Goal: Transaction & Acquisition: Obtain resource

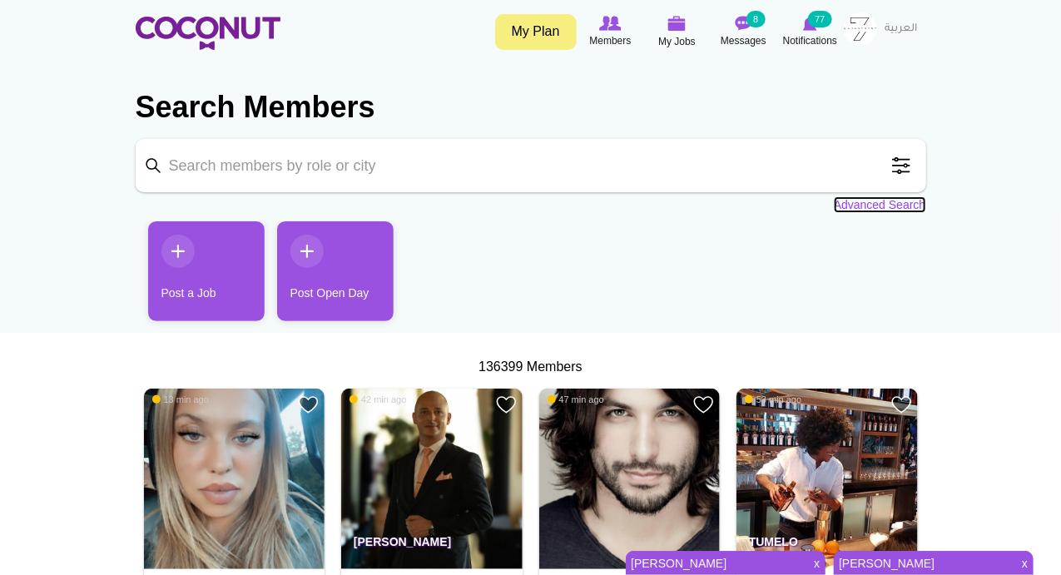
click at [886, 205] on link "Advanced Search" at bounding box center [880, 204] width 92 height 17
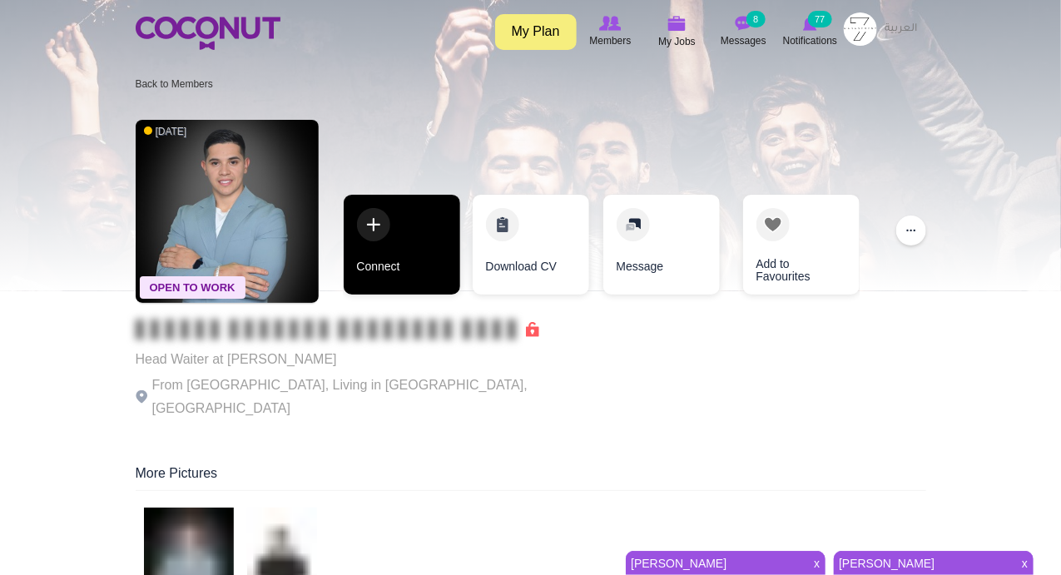
click at [367, 228] on link "Connect" at bounding box center [402, 245] width 116 height 100
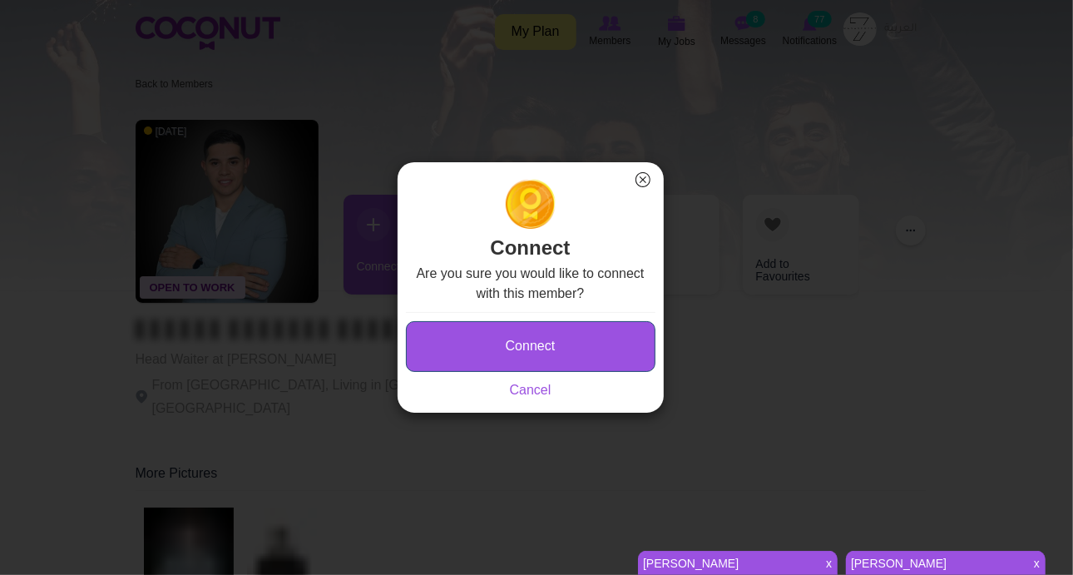
click at [514, 344] on button "Connect" at bounding box center [531, 346] width 250 height 51
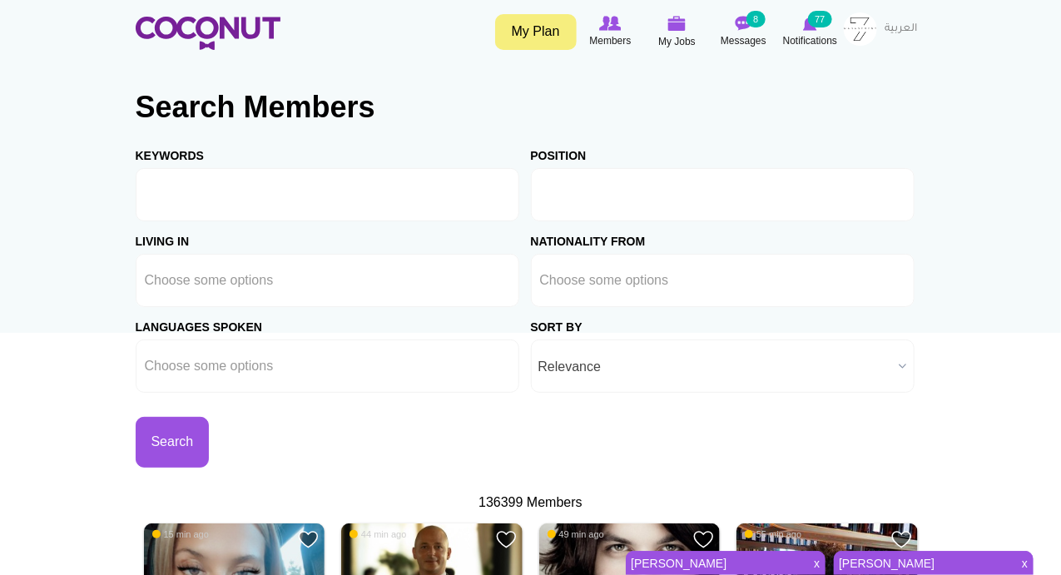
click at [578, 206] on li at bounding box center [615, 194] width 150 height 35
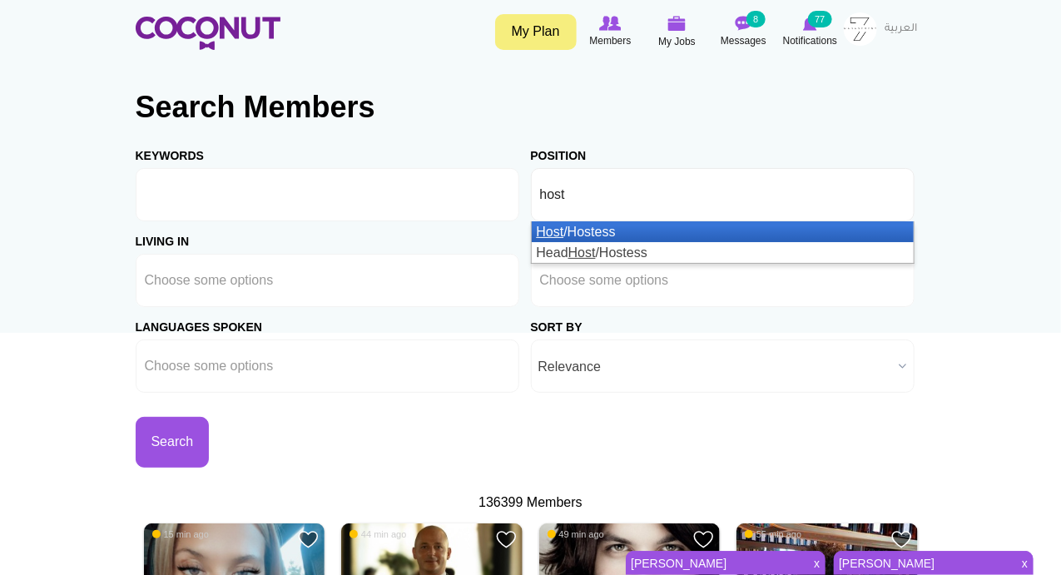
type input "host"
click at [603, 234] on li "Host /Hostess" at bounding box center [723, 231] width 382 height 21
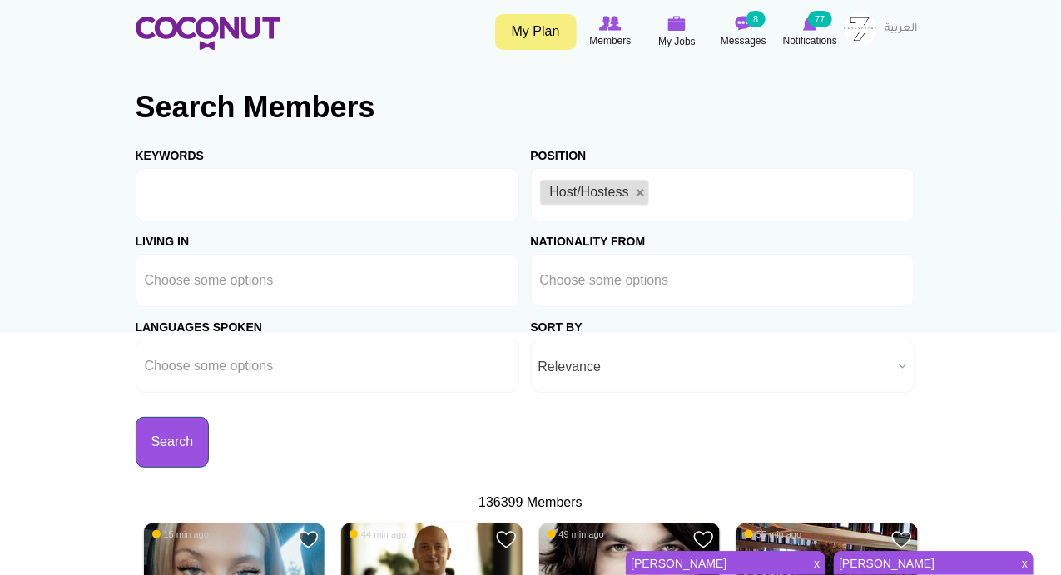
click at [168, 432] on button "Search" at bounding box center [173, 442] width 74 height 51
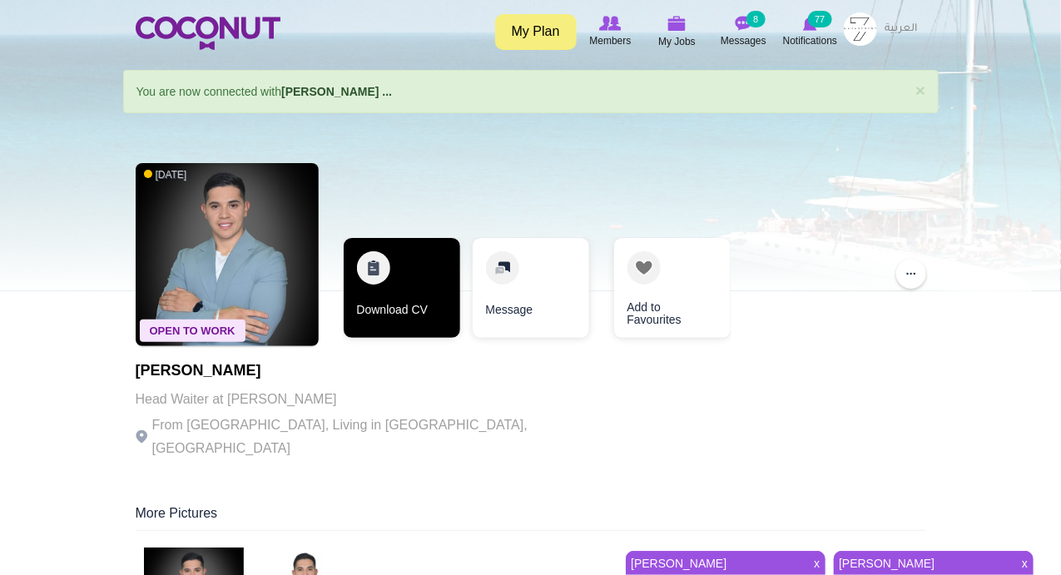
click at [375, 263] on link "Download CV" at bounding box center [402, 288] width 116 height 100
click at [363, 269] on link "Download CV" at bounding box center [402, 288] width 116 height 100
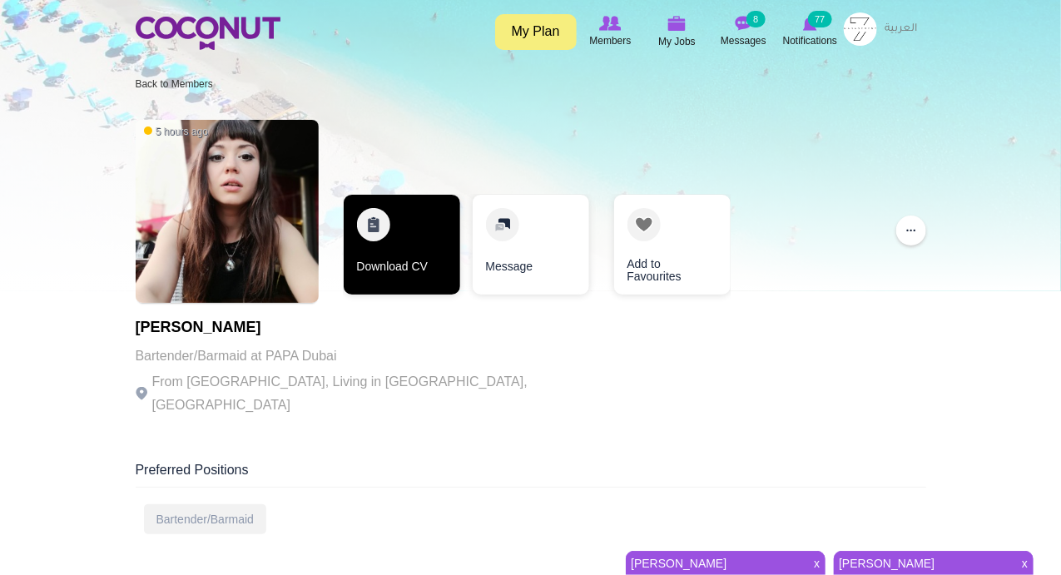
click at [364, 225] on link "Download CV" at bounding box center [402, 245] width 116 height 100
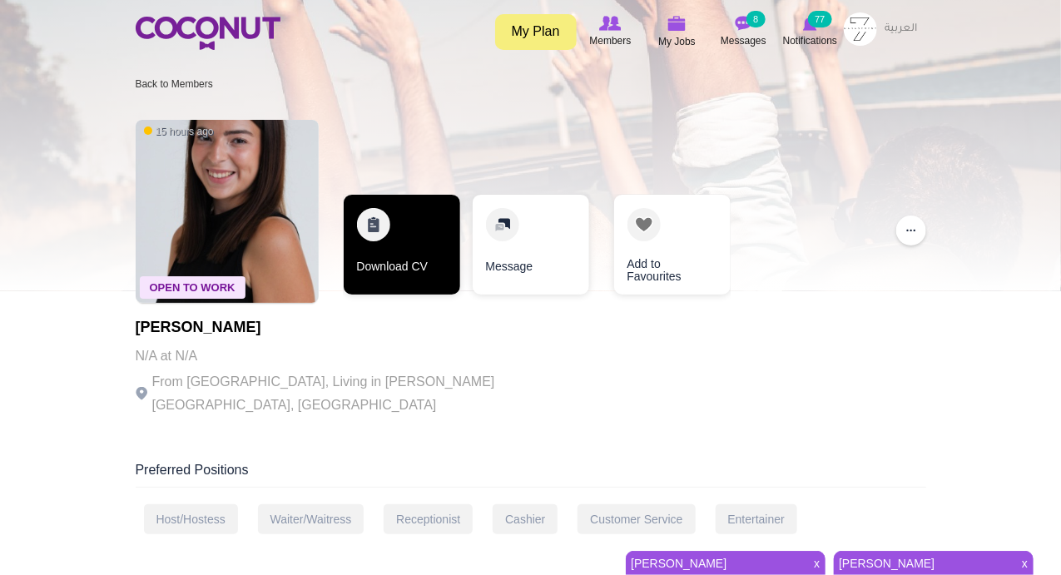
click at [380, 227] on link "Download CV" at bounding box center [402, 245] width 116 height 100
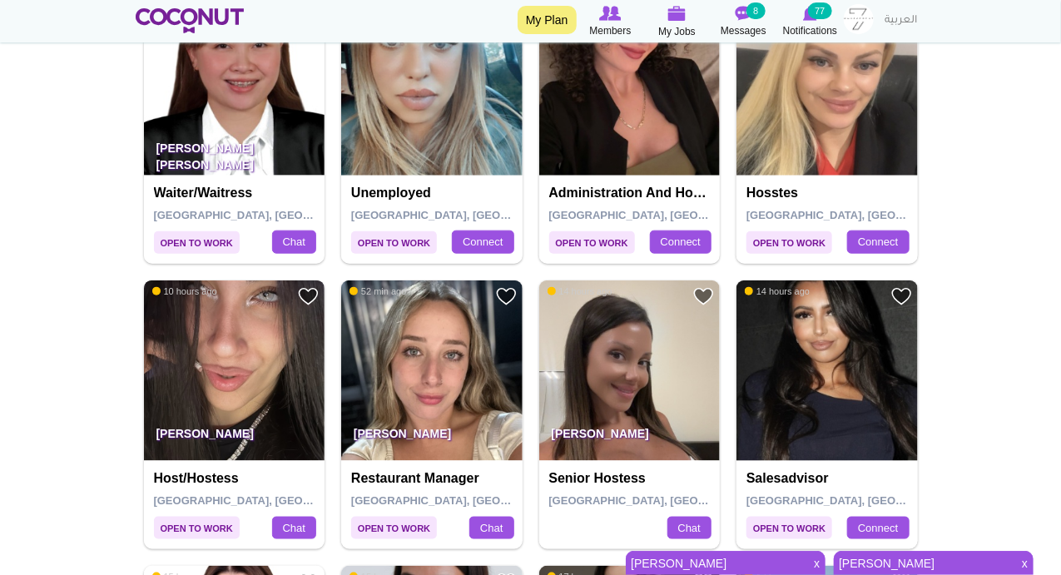
scroll to position [388, 0]
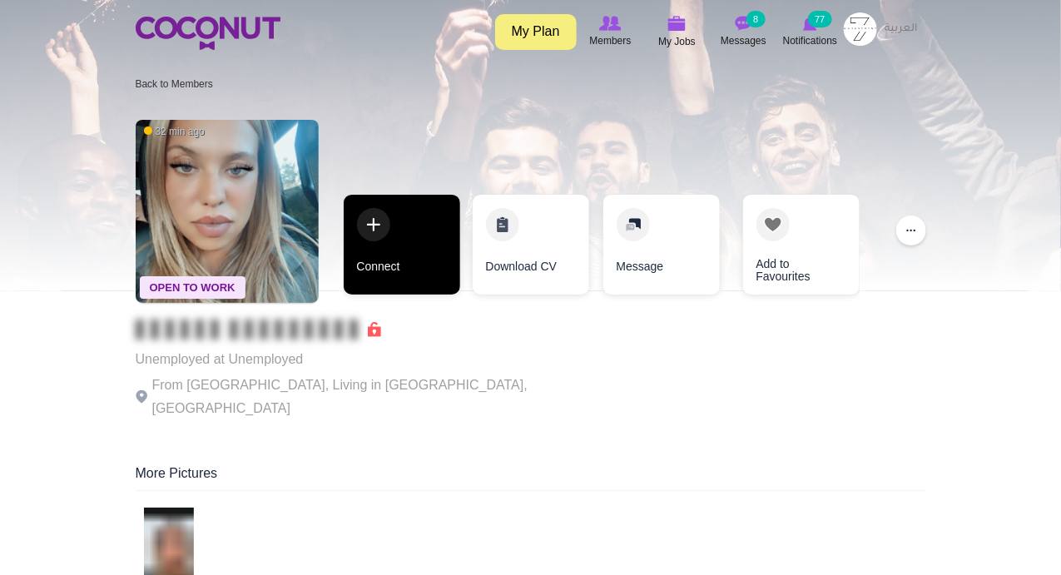
click at [370, 235] on link "Connect" at bounding box center [402, 245] width 116 height 100
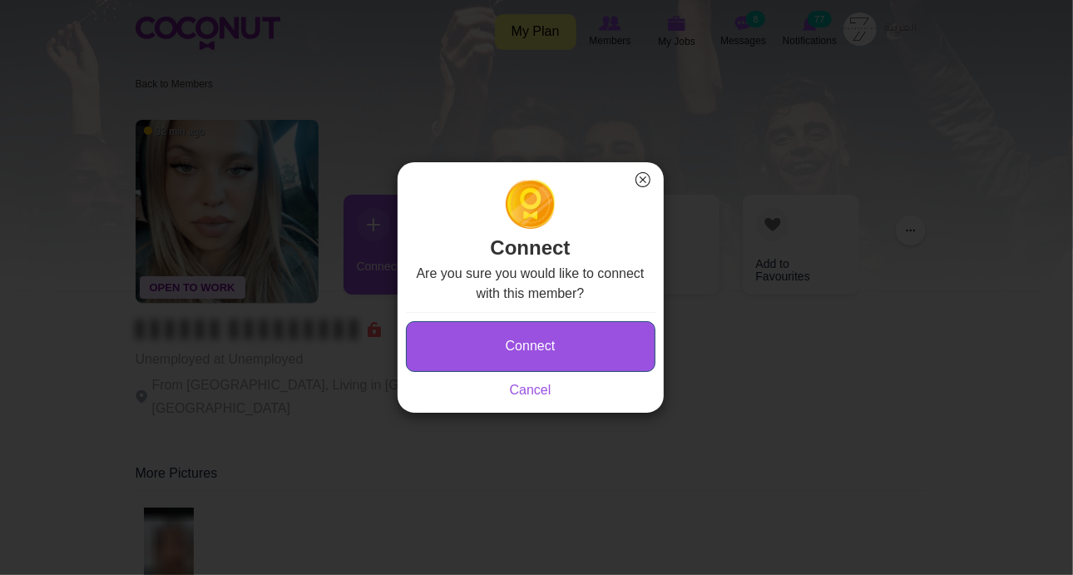
click at [433, 356] on button "Connect" at bounding box center [531, 346] width 250 height 51
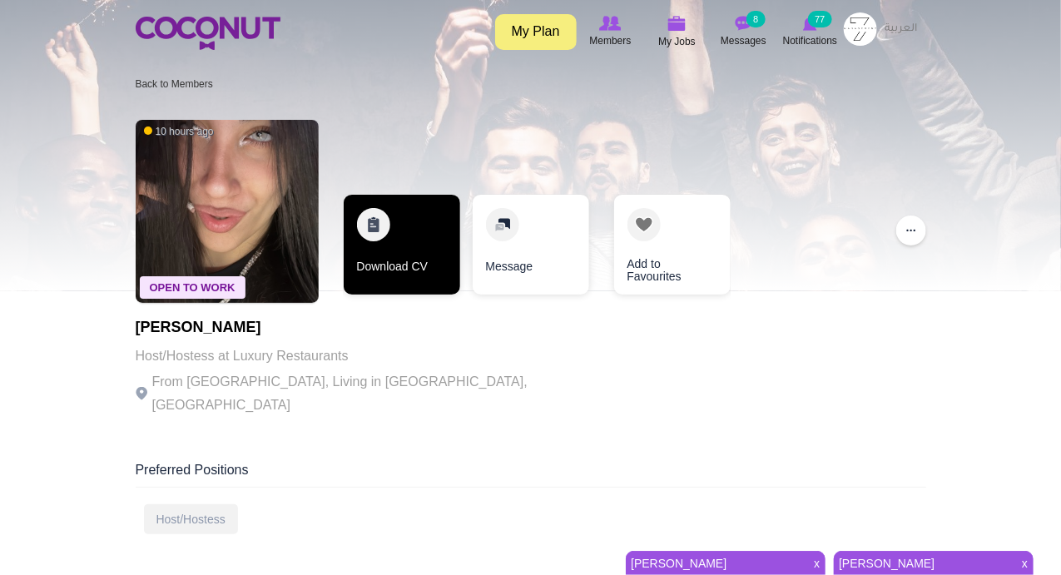
click at [372, 226] on link "Download CV" at bounding box center [402, 245] width 116 height 100
click at [369, 233] on link "Download CV" at bounding box center [402, 245] width 116 height 100
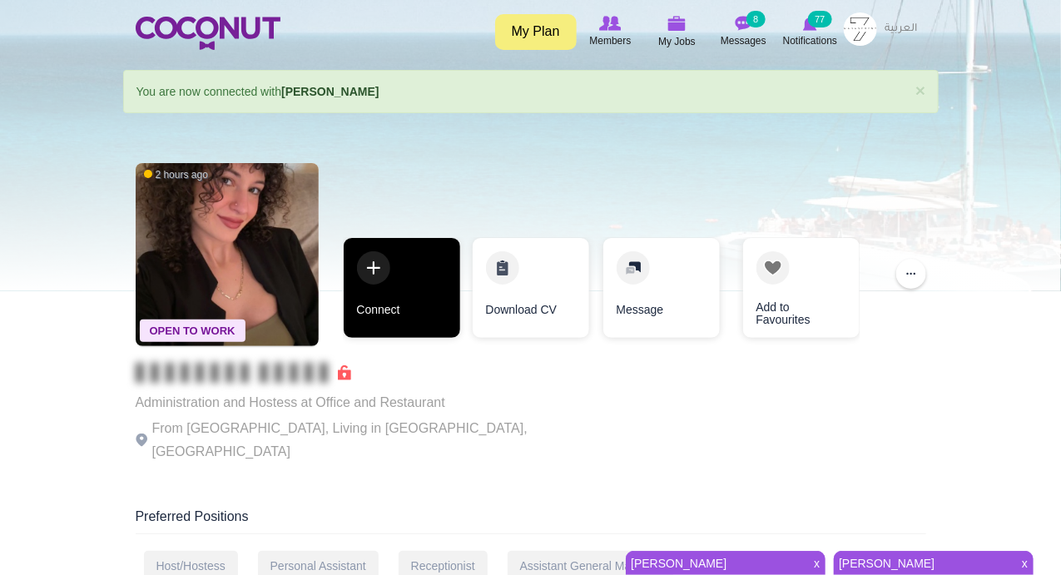
click at [367, 266] on link "Connect" at bounding box center [402, 288] width 116 height 100
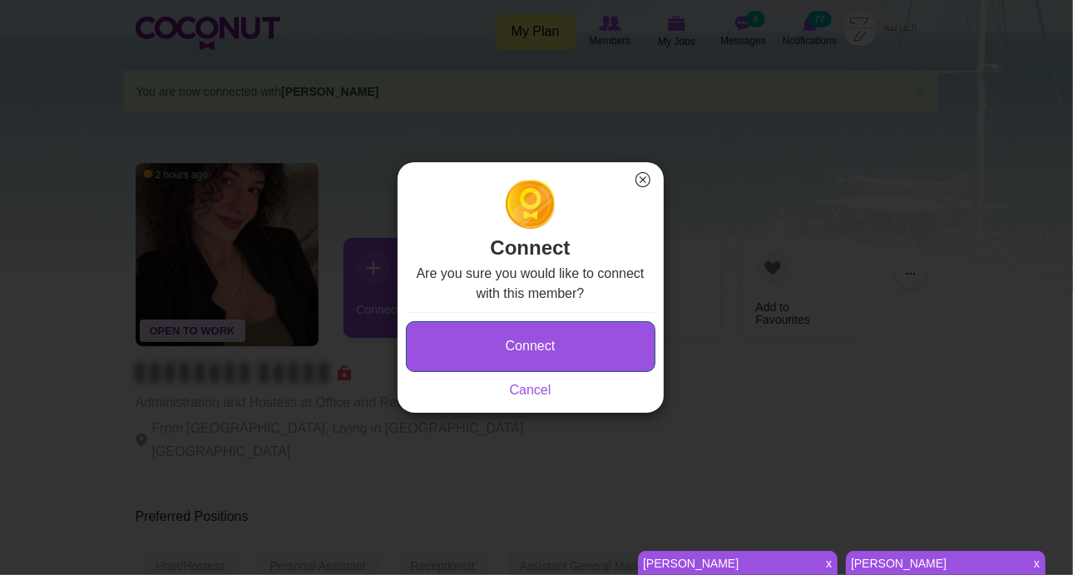
click at [476, 347] on button "Connect" at bounding box center [531, 346] width 250 height 51
